Goal: Task Accomplishment & Management: Manage account settings

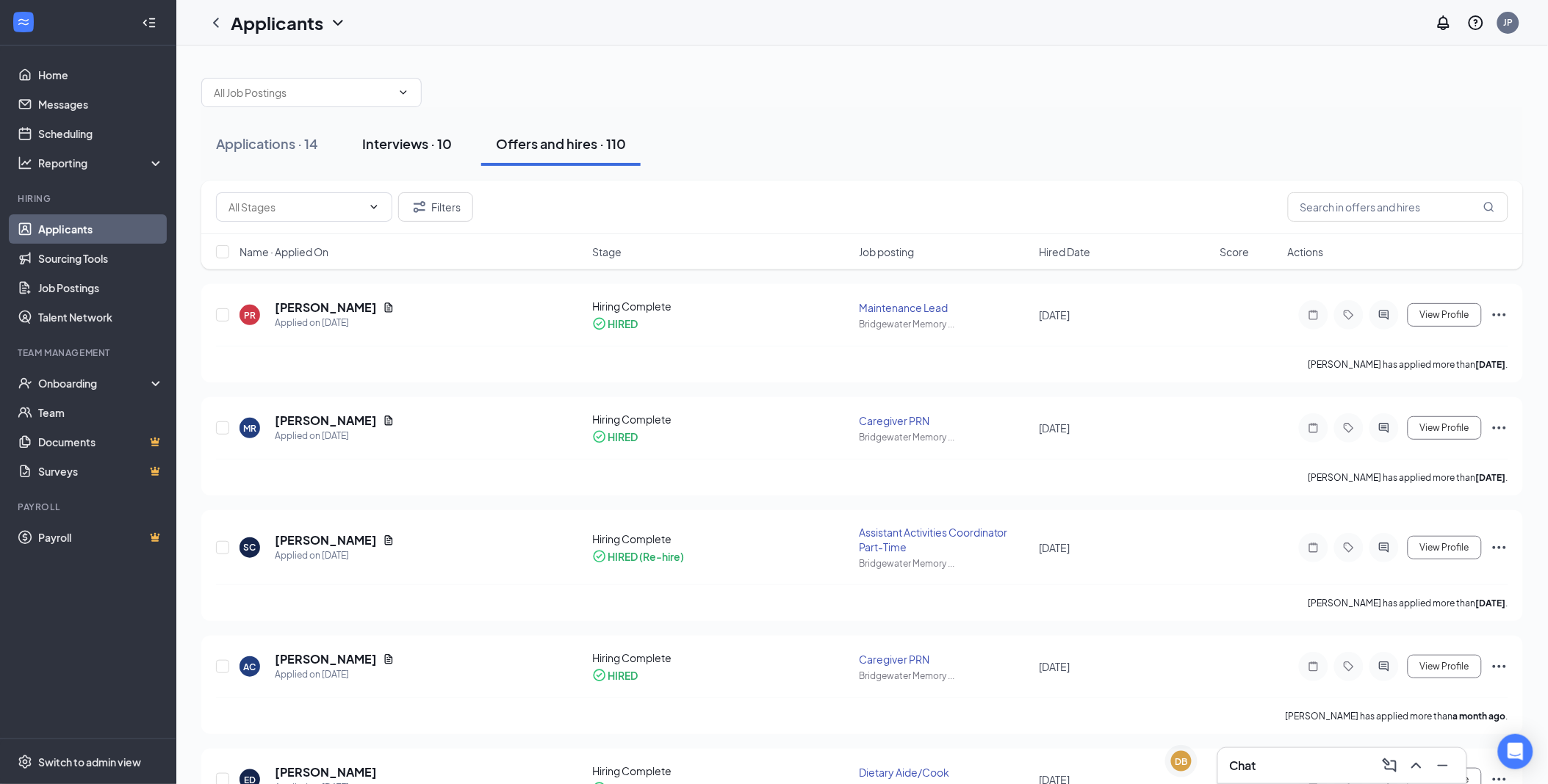
click at [404, 140] on div "Interviews · 10" at bounding box center [406, 143] width 89 height 18
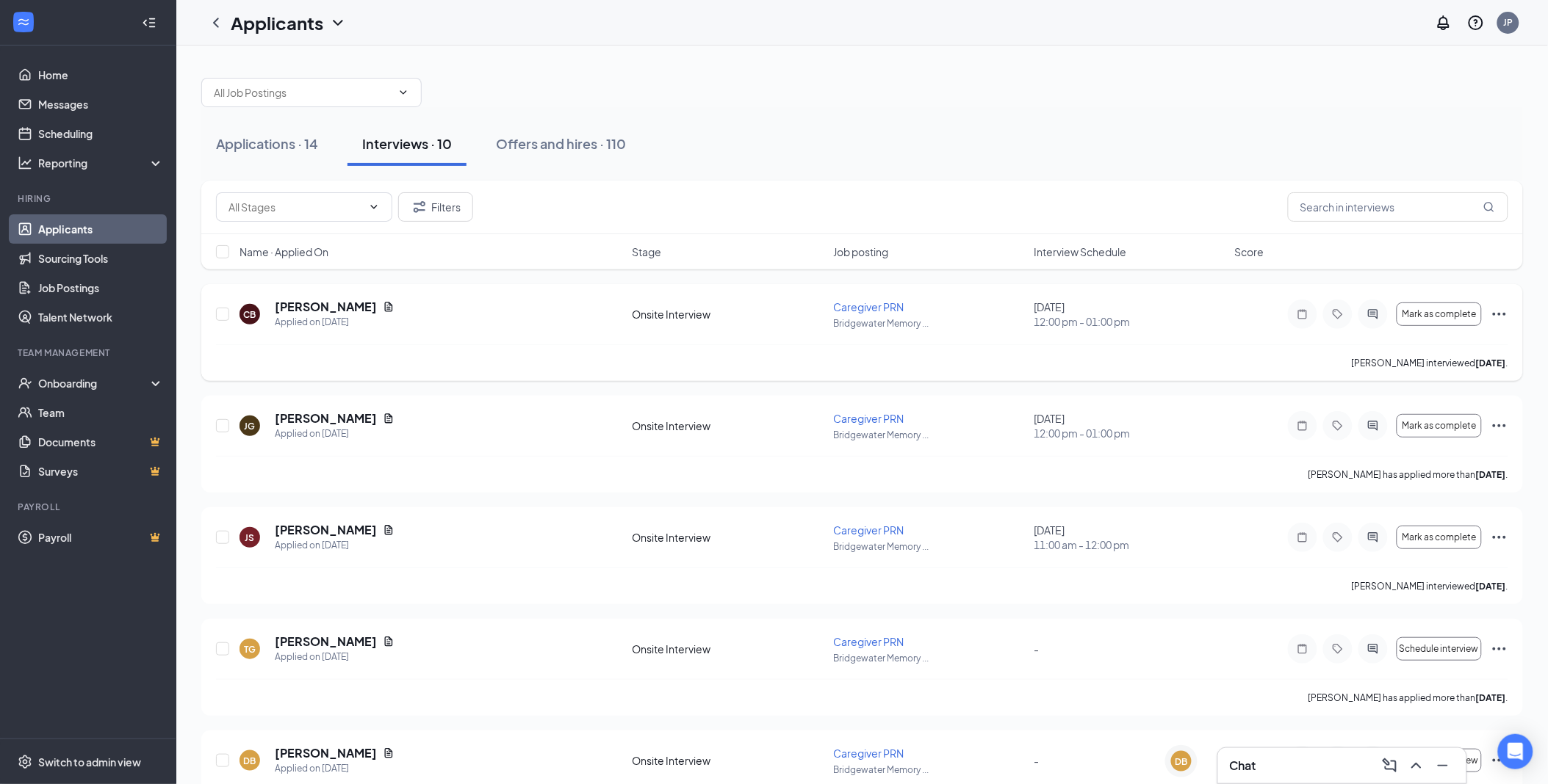
click at [1494, 313] on icon "Ellipses" at bounding box center [1499, 314] width 13 height 3
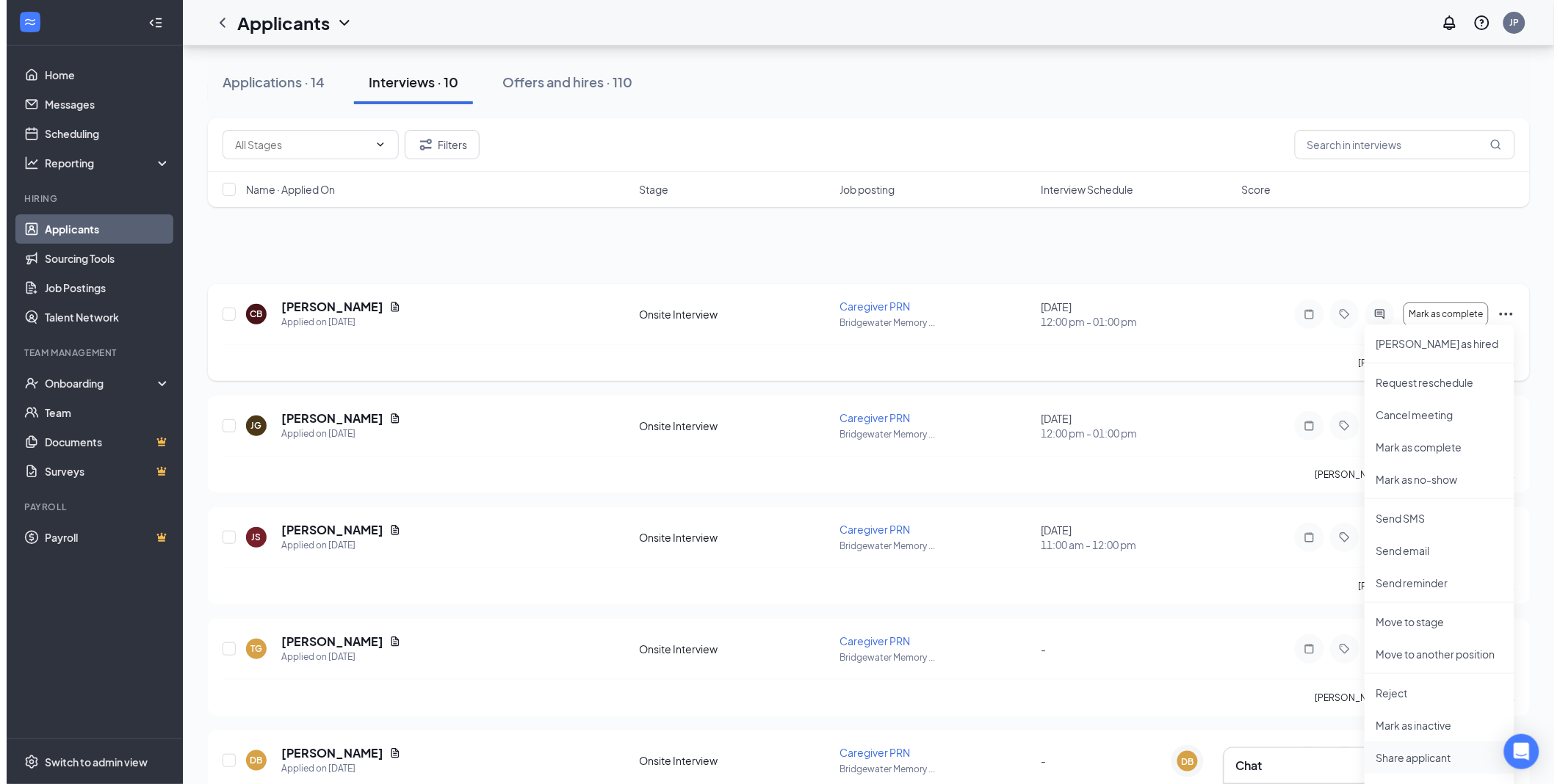
scroll to position [82, 0]
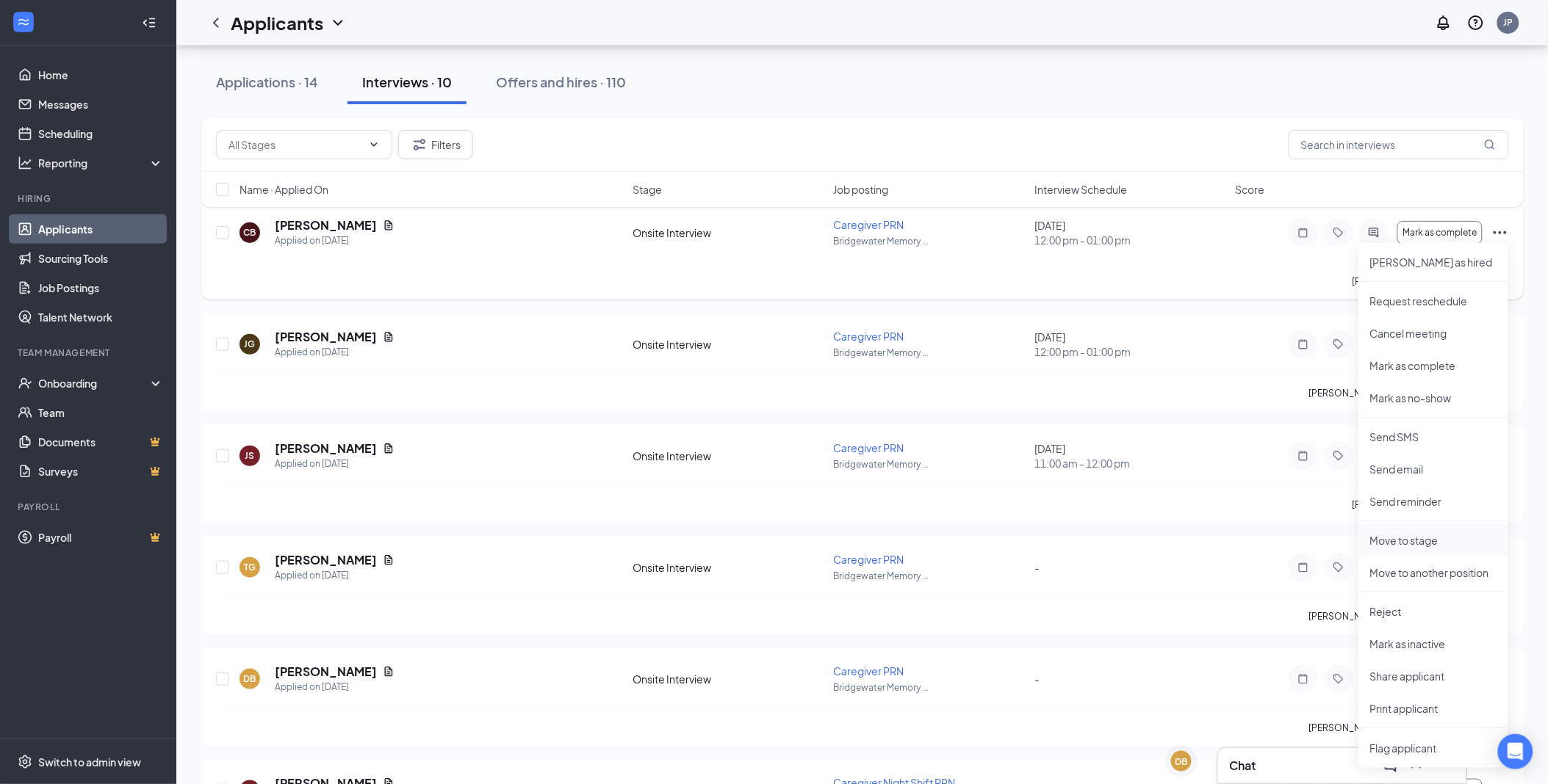
click at [1419, 538] on p "Move to stage" at bounding box center [1433, 540] width 126 height 15
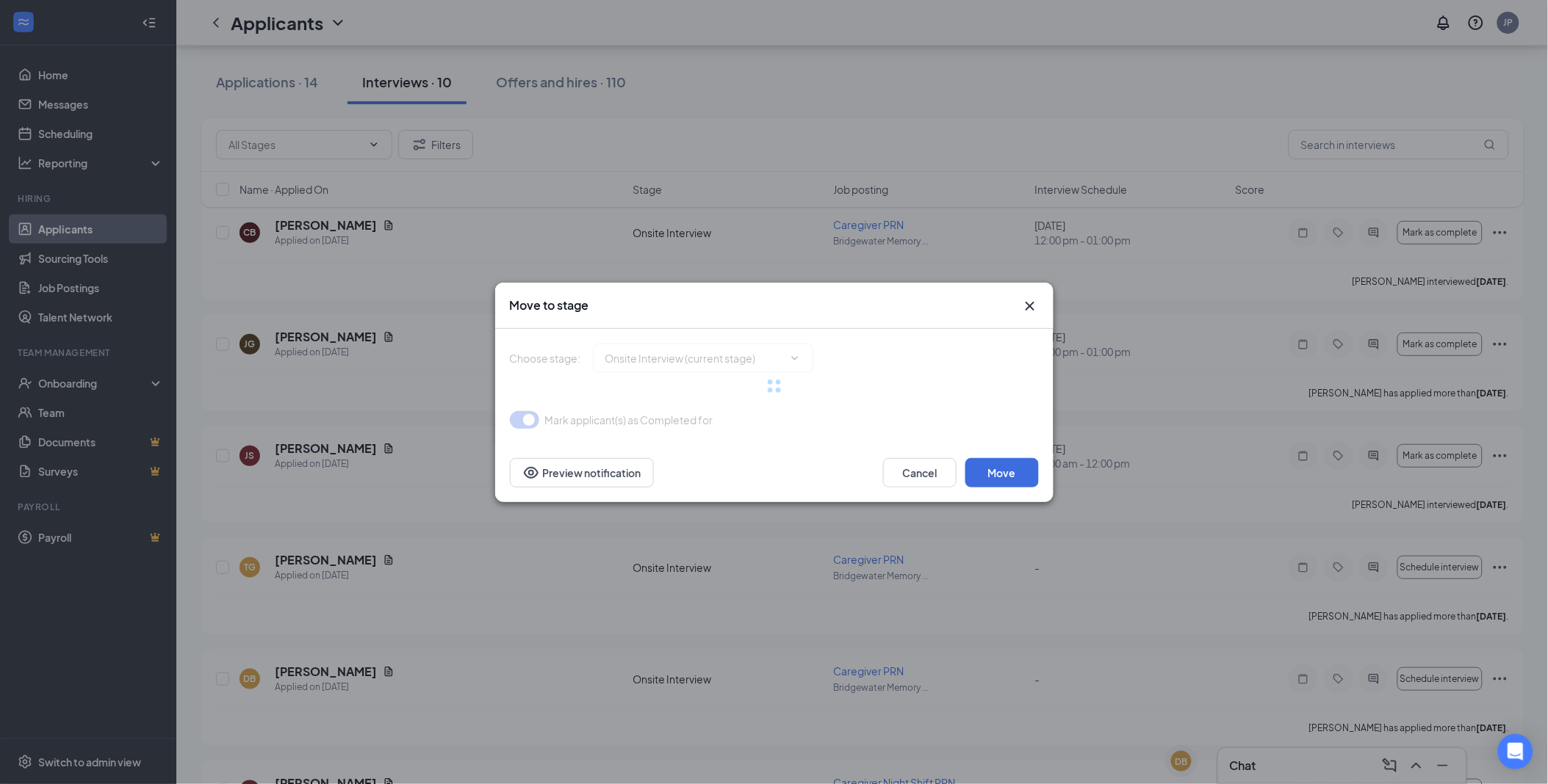
type input "Confidential Reference Checks (next stage)"
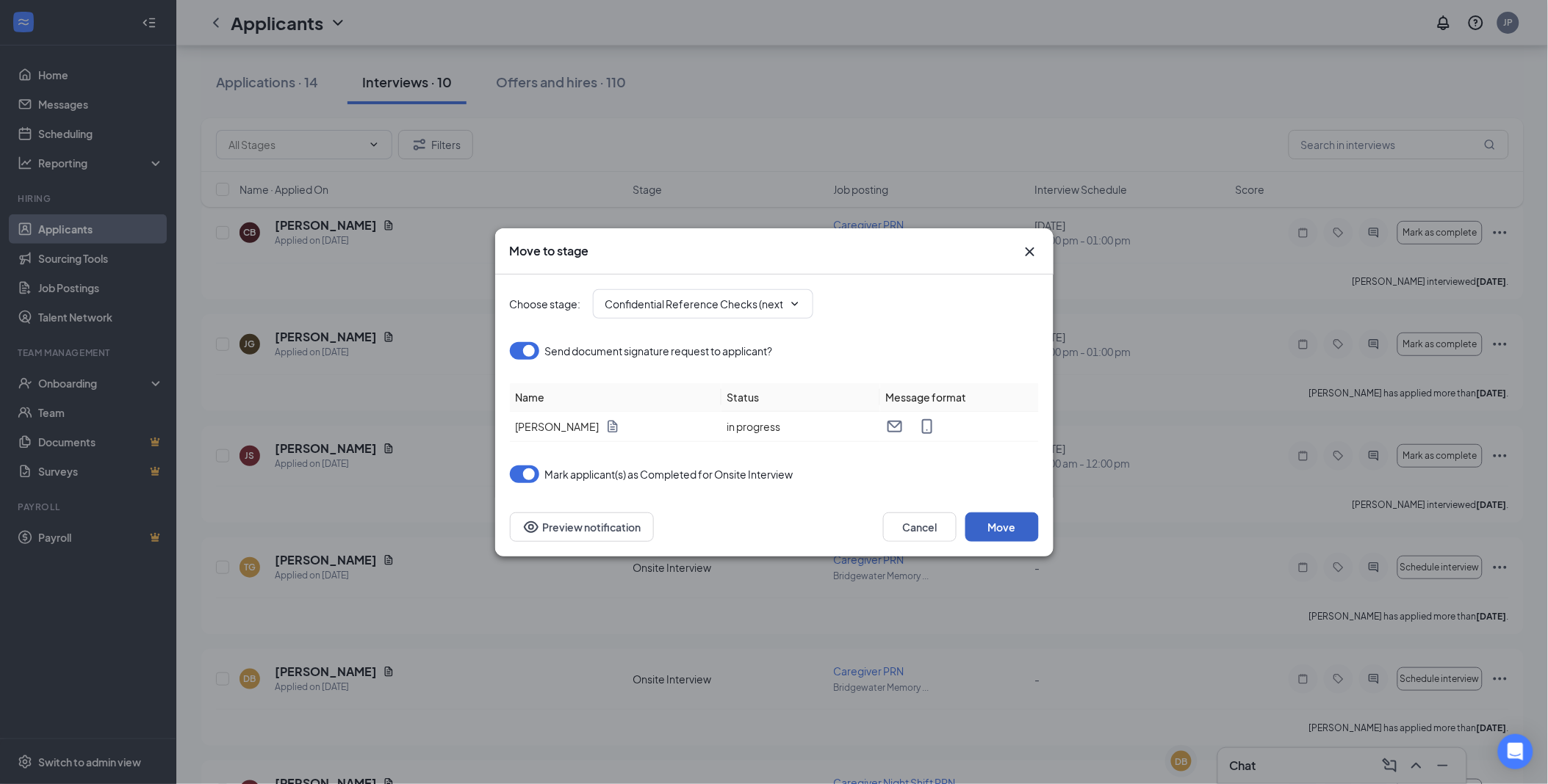
click at [1004, 531] on button "Move" at bounding box center [1002, 527] width 74 height 29
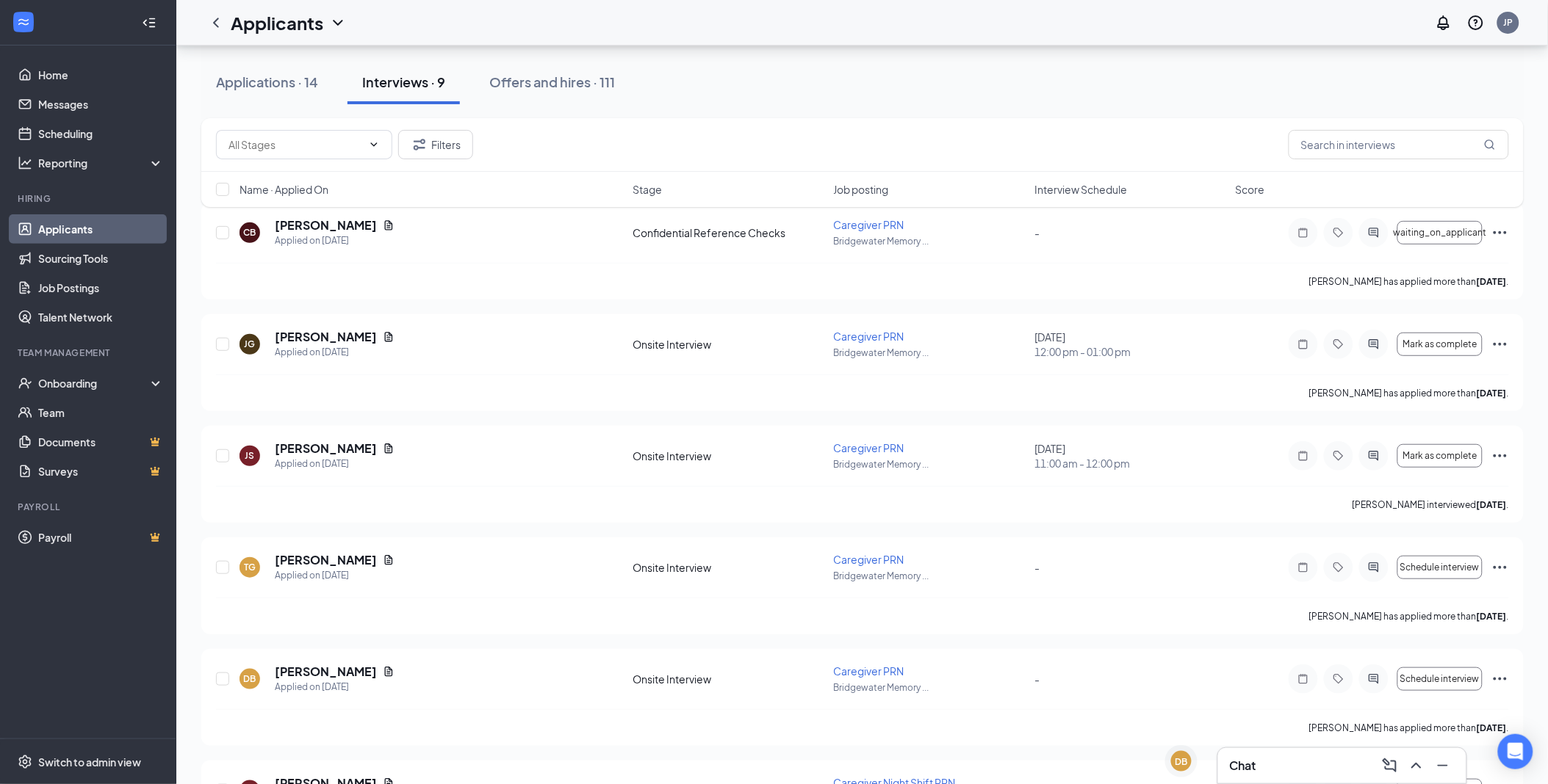
click at [331, 221] on div "Filters Name · Applied On Stage Job posting Interview Schedule Score" at bounding box center [862, 169] width 1322 height 104
click at [314, 224] on h5 "[PERSON_NAME]" at bounding box center [326, 226] width 102 height 16
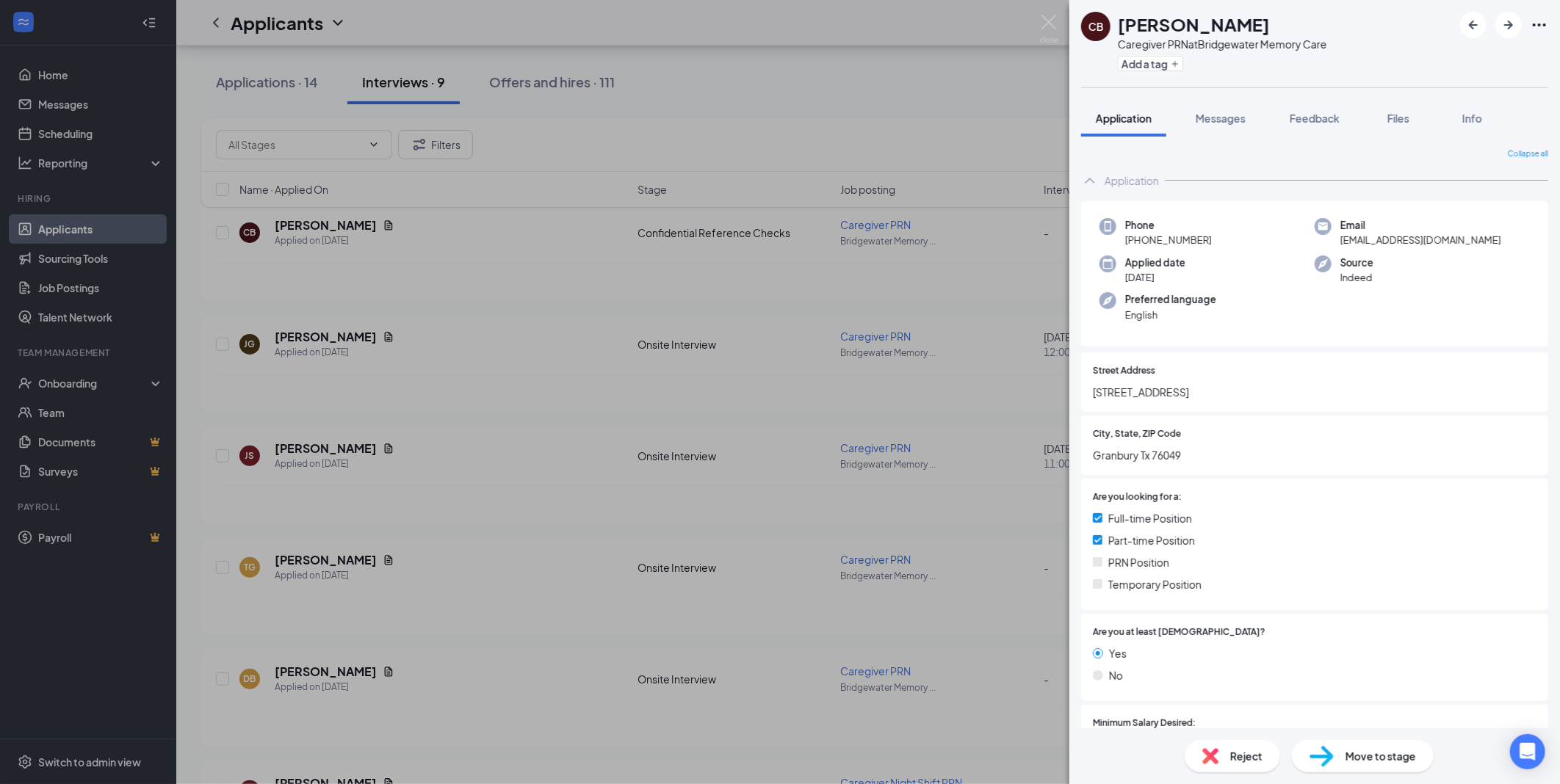
drag, startPoint x: 1152, startPoint y: 23, endPoint x: 1115, endPoint y: 31, distance: 37.9
click at [1115, 31] on div "CB [PERSON_NAME] Caregiver PRN at Bridgewater Memory Care Add a tag" at bounding box center [1204, 43] width 246 height 64
drag, startPoint x: 1305, startPoint y: 238, endPoint x: 1331, endPoint y: 243, distance: 26.5
click at [1331, 243] on div "Email [EMAIL_ADDRESS][DOMAIN_NAME]" at bounding box center [1422, 232] width 215 height 30
